Goal: Information Seeking & Learning: Learn about a topic

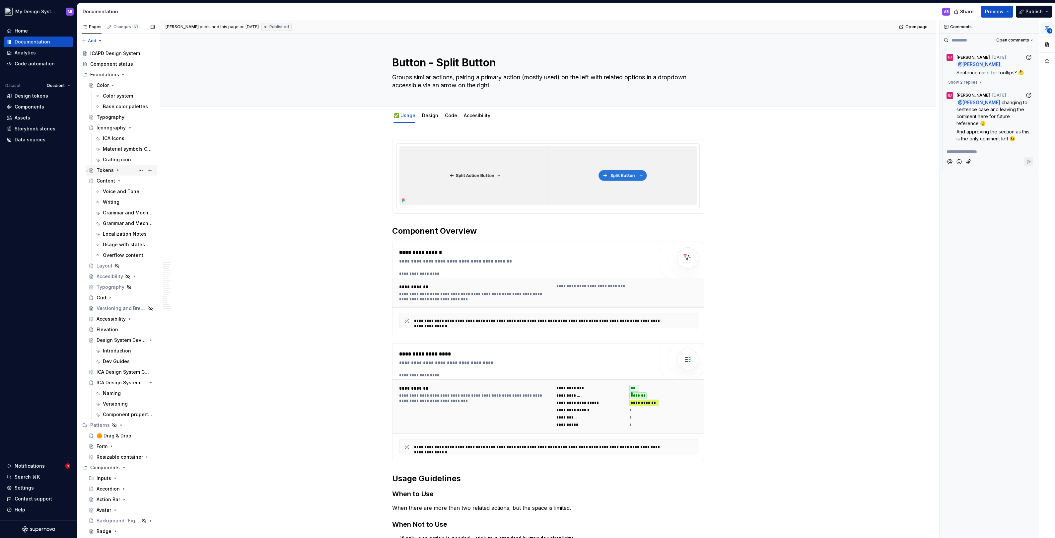
click at [116, 169] on icon "Page tree" at bounding box center [117, 170] width 5 height 5
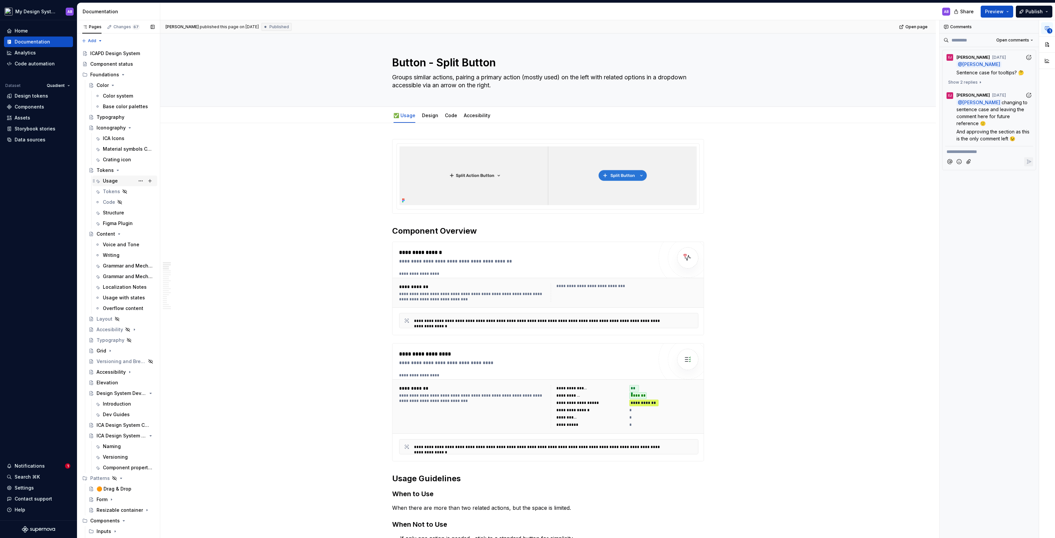
click at [116, 181] on div "Usage" at bounding box center [110, 181] width 15 height 7
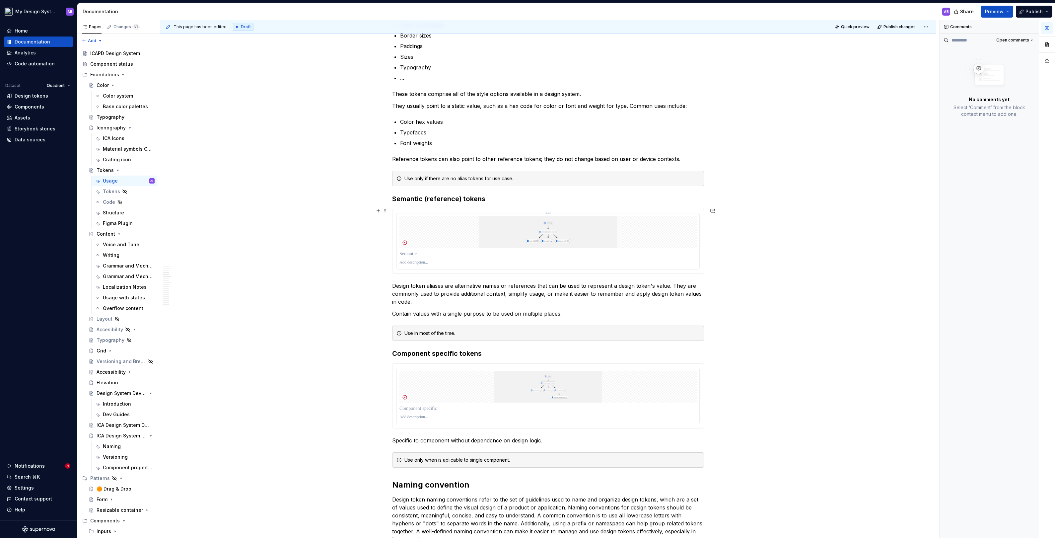
scroll to position [371, 0]
click at [525, 242] on img at bounding box center [548, 232] width 297 height 32
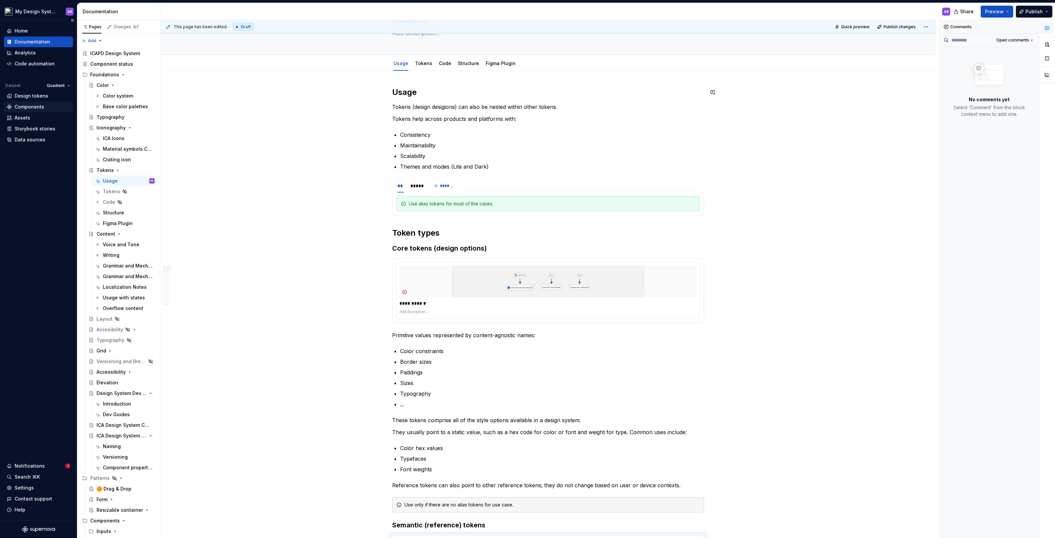
scroll to position [0, 0]
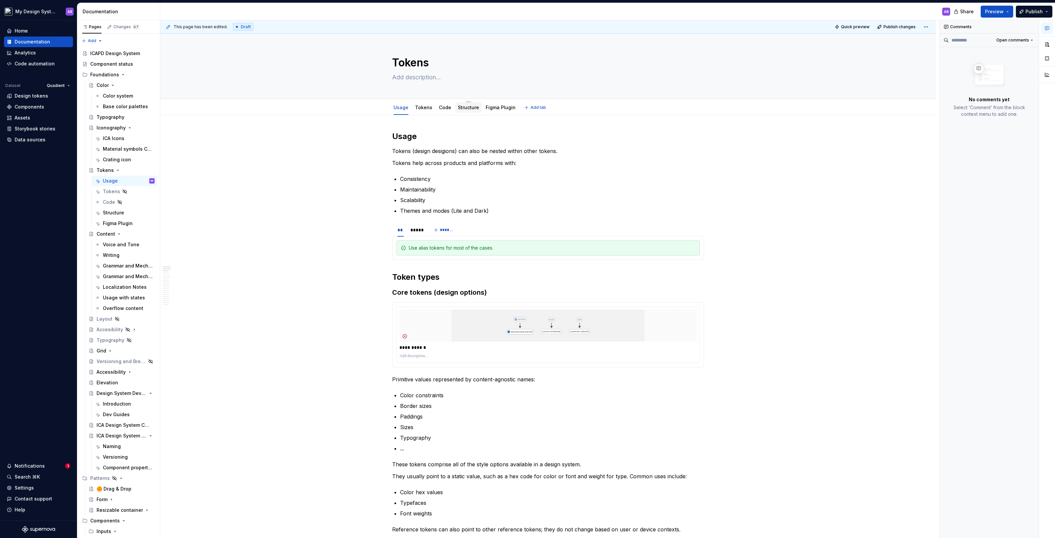
click at [469, 105] on link "Structure" at bounding box center [468, 108] width 21 height 6
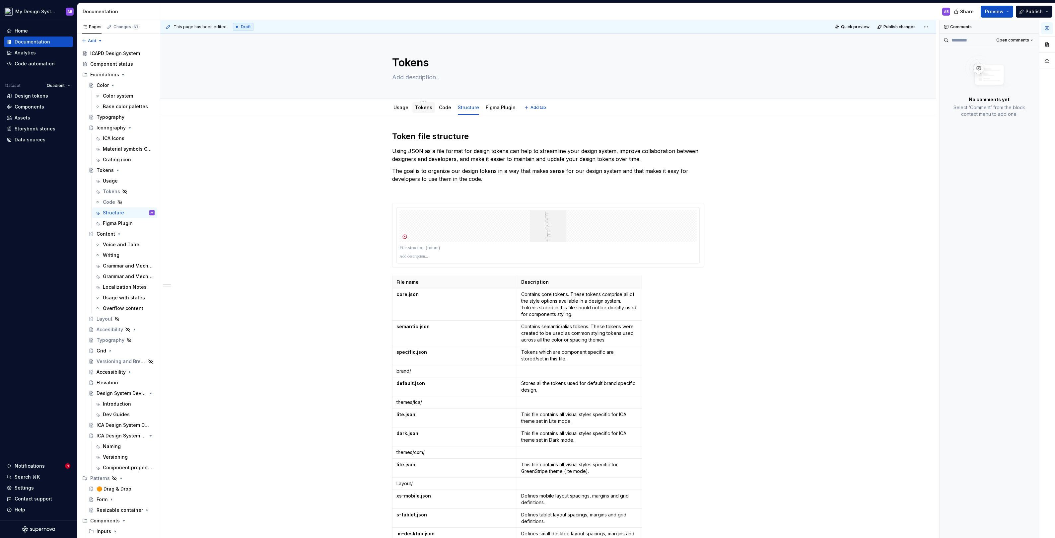
click at [426, 108] on link "Tokens" at bounding box center [423, 108] width 17 height 6
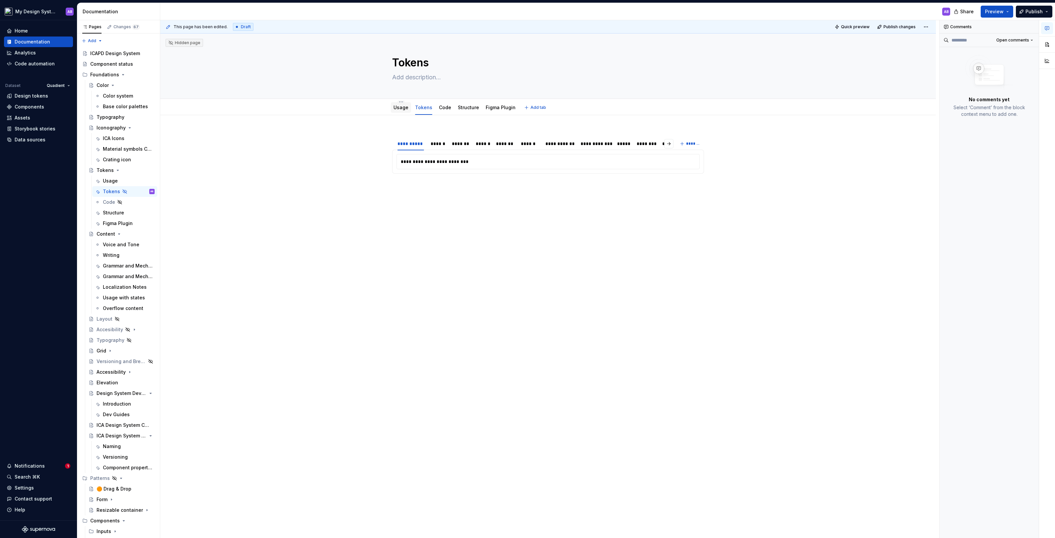
click at [405, 108] on link "Usage" at bounding box center [401, 108] width 15 height 6
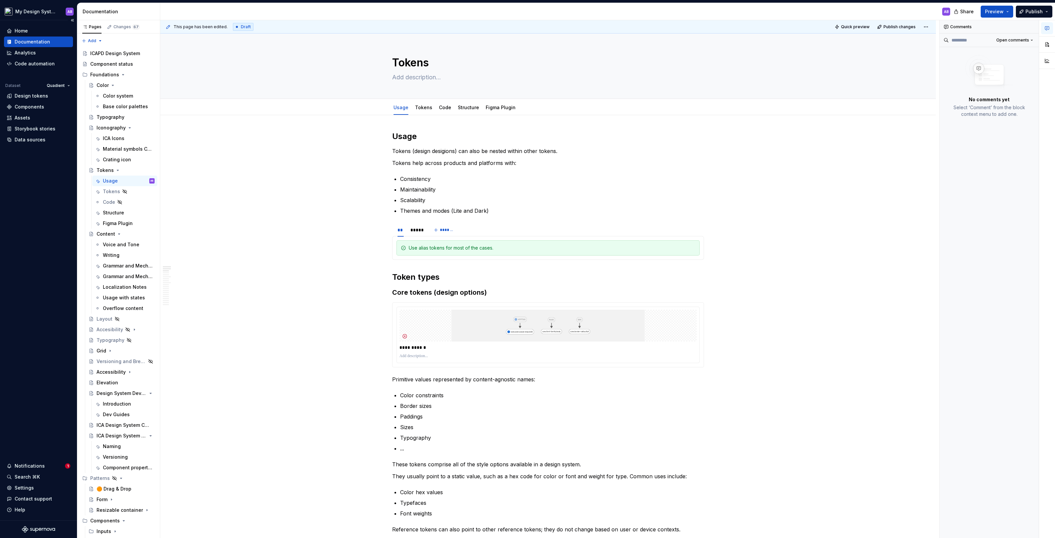
type textarea "*"
